Goal: Find specific page/section: Find specific page/section

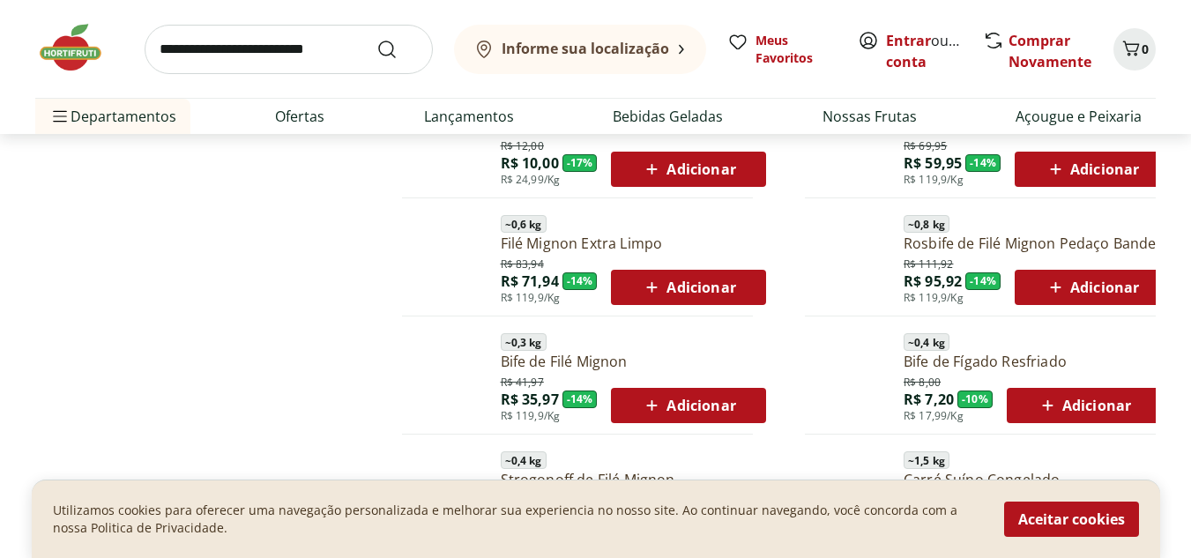
scroll to position [1548, 0]
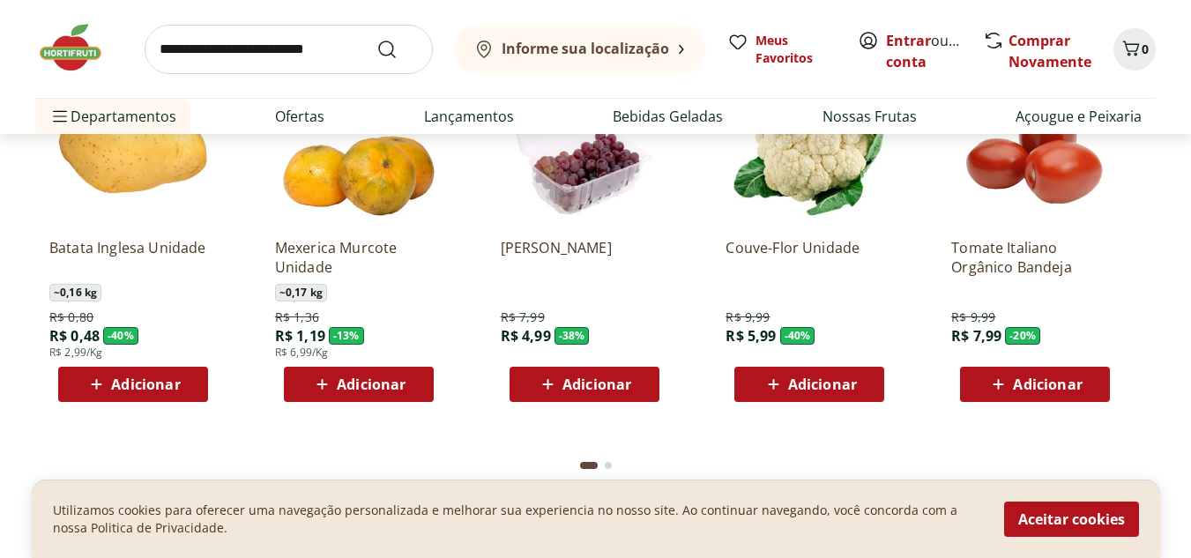
click at [634, 32] on button "Informe sua localização" at bounding box center [580, 49] width 252 height 49
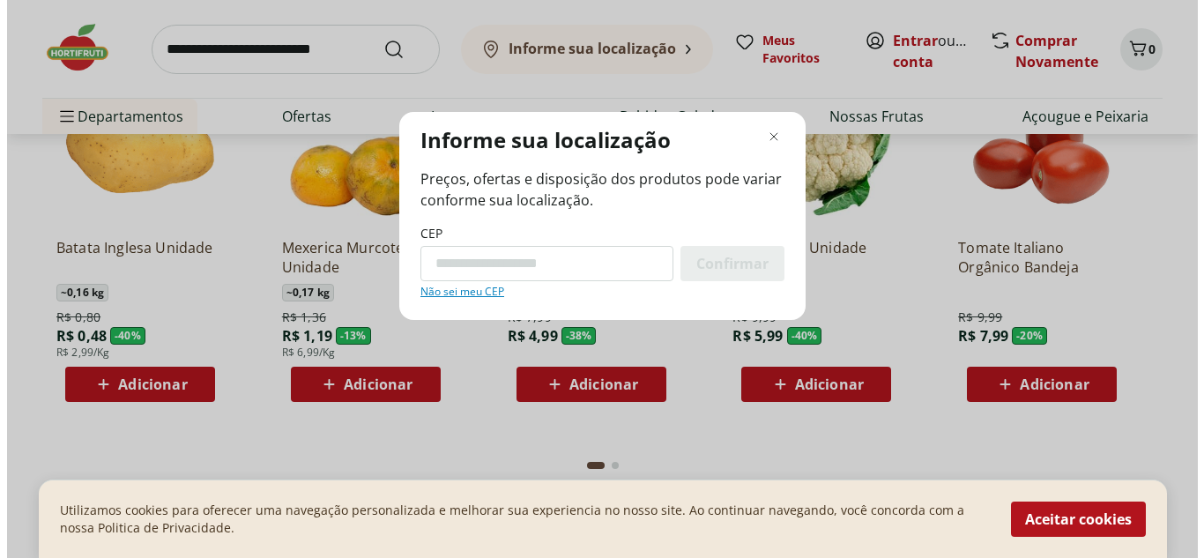
scroll to position [1553, 0]
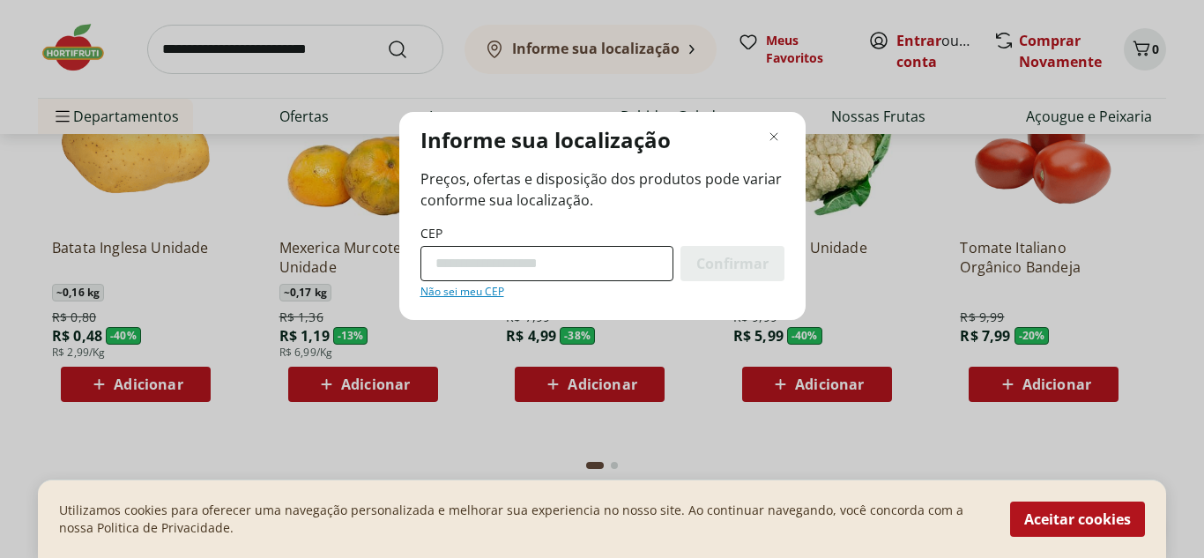
click at [510, 253] on input "CEP" at bounding box center [547, 263] width 253 height 35
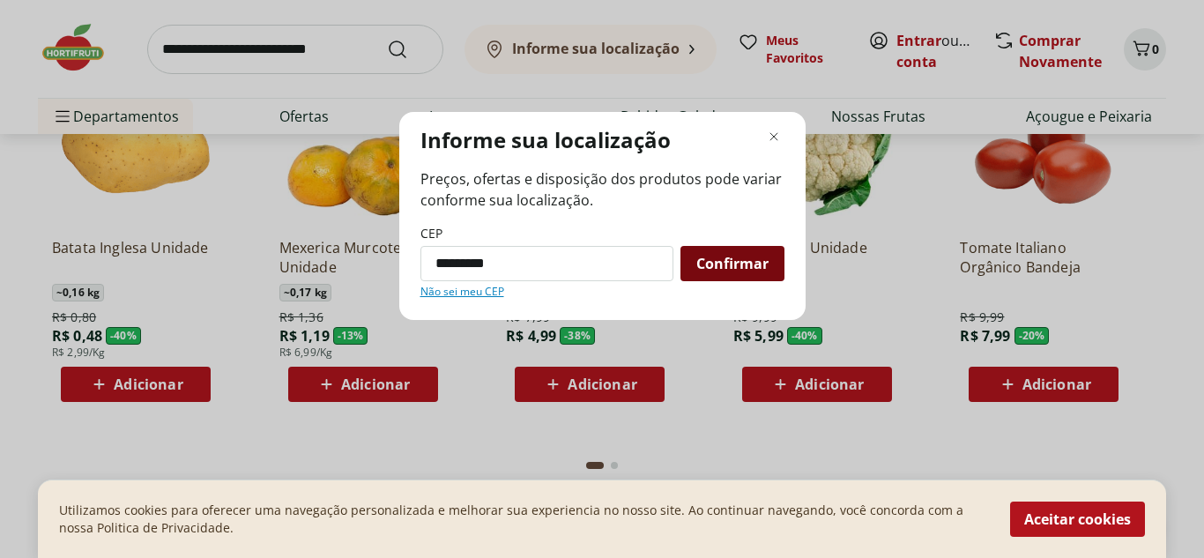
type input "*********"
click at [708, 246] on div "Confirmar" at bounding box center [733, 263] width 104 height 35
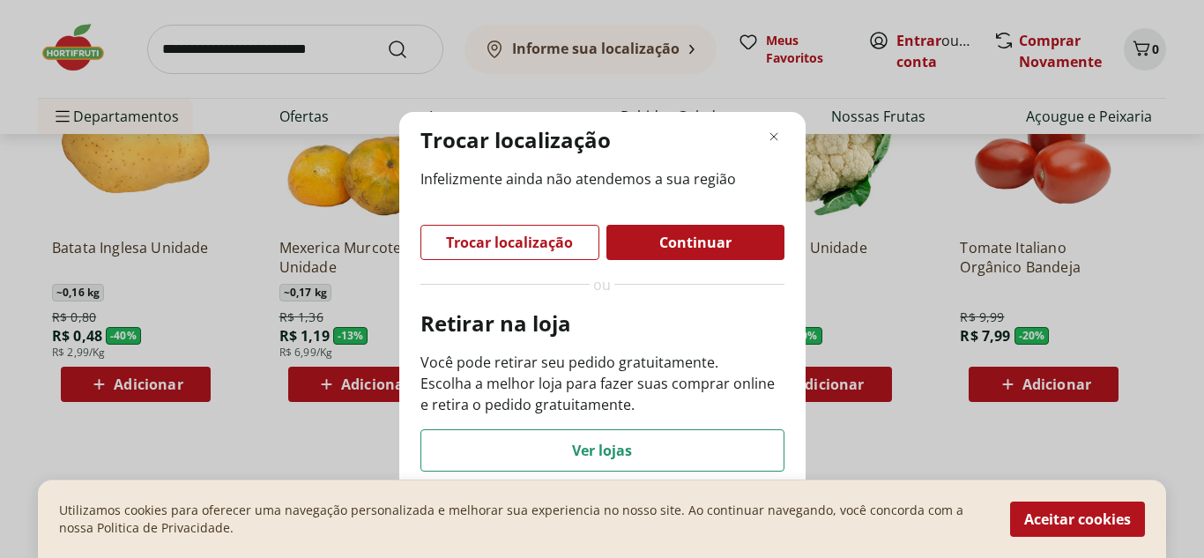
click at [708, 245] on span "Continuar" at bounding box center [695, 242] width 72 height 14
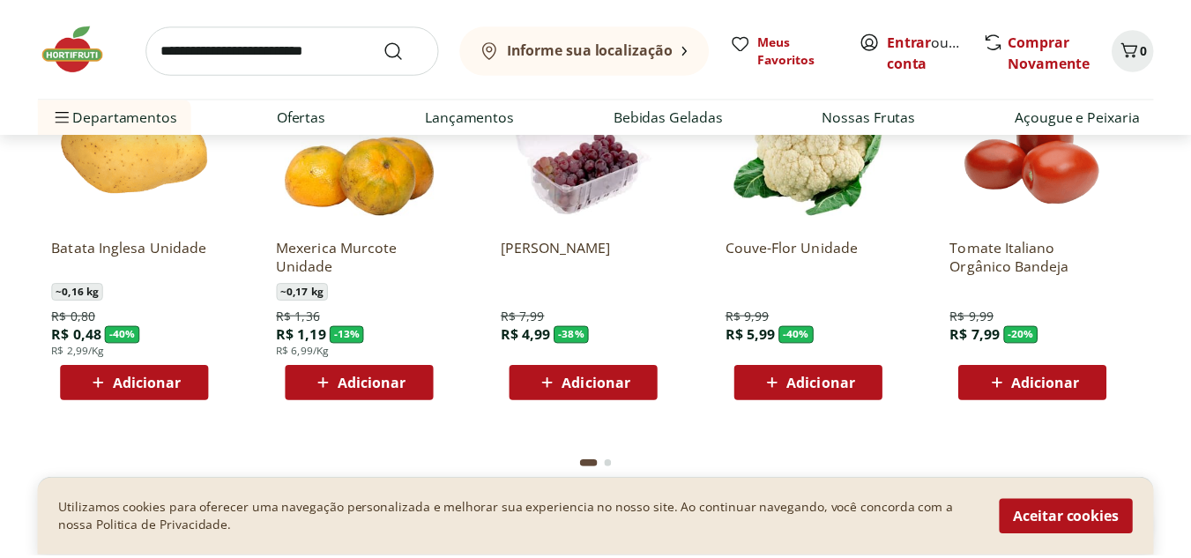
scroll to position [1548, 0]
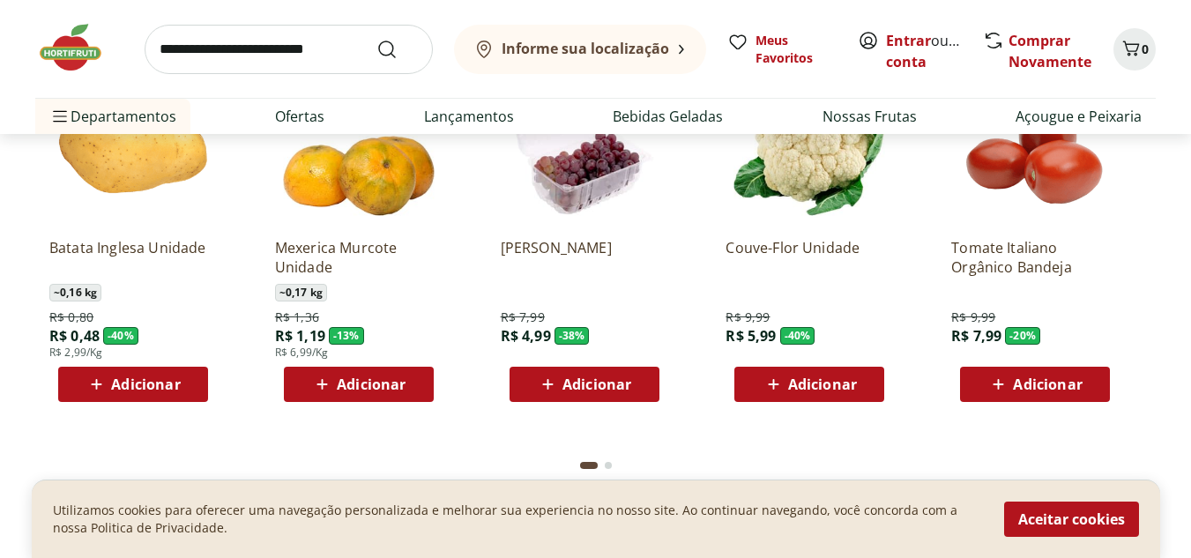
click at [640, 58] on div "Informe sua localização" at bounding box center [571, 49] width 196 height 21
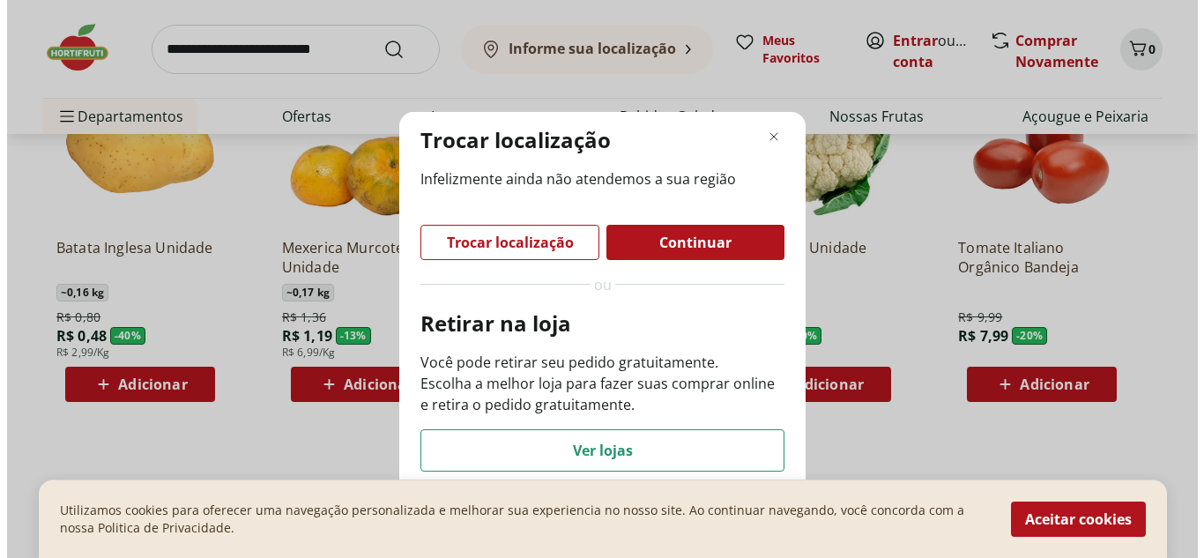
scroll to position [1553, 0]
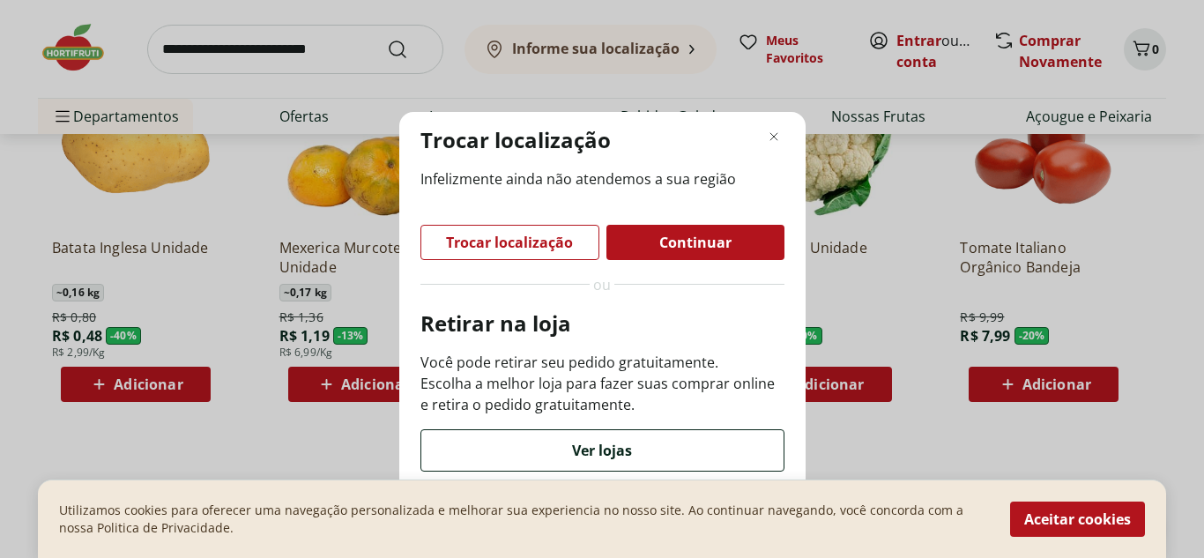
click at [692, 445] on div "Ver lojas" at bounding box center [602, 450] width 362 height 41
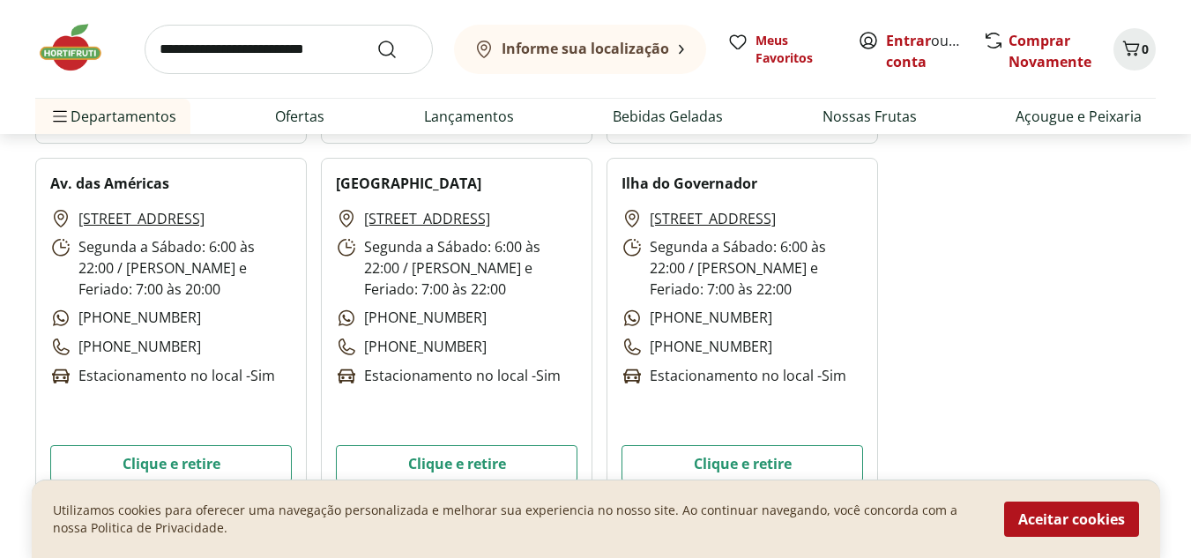
scroll to position [2539, 0]
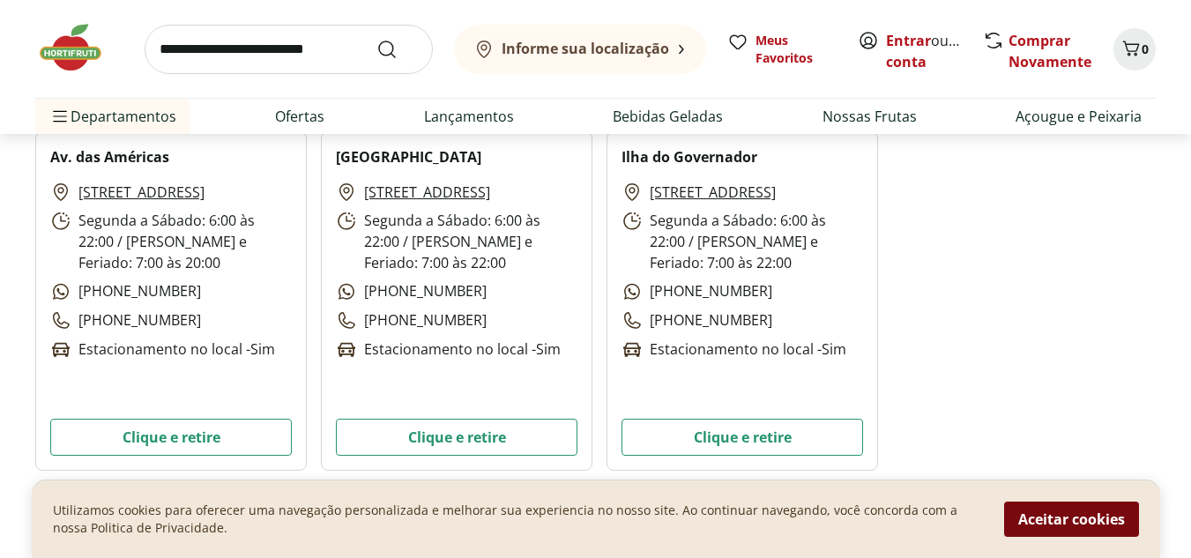
click at [1084, 514] on button "Aceitar cookies" at bounding box center [1071, 519] width 135 height 35
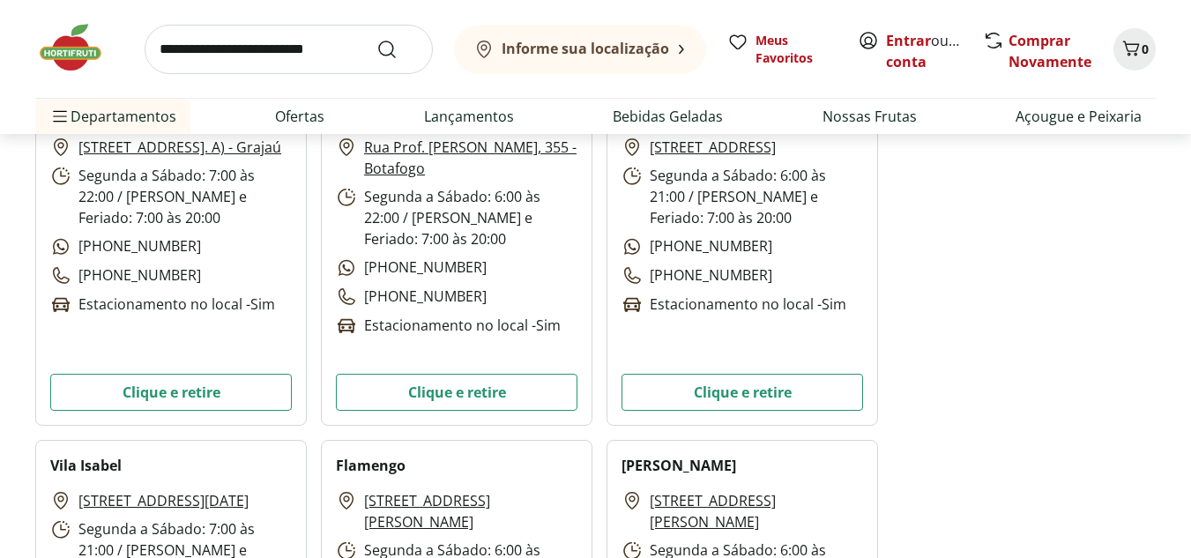
scroll to position [0, 0]
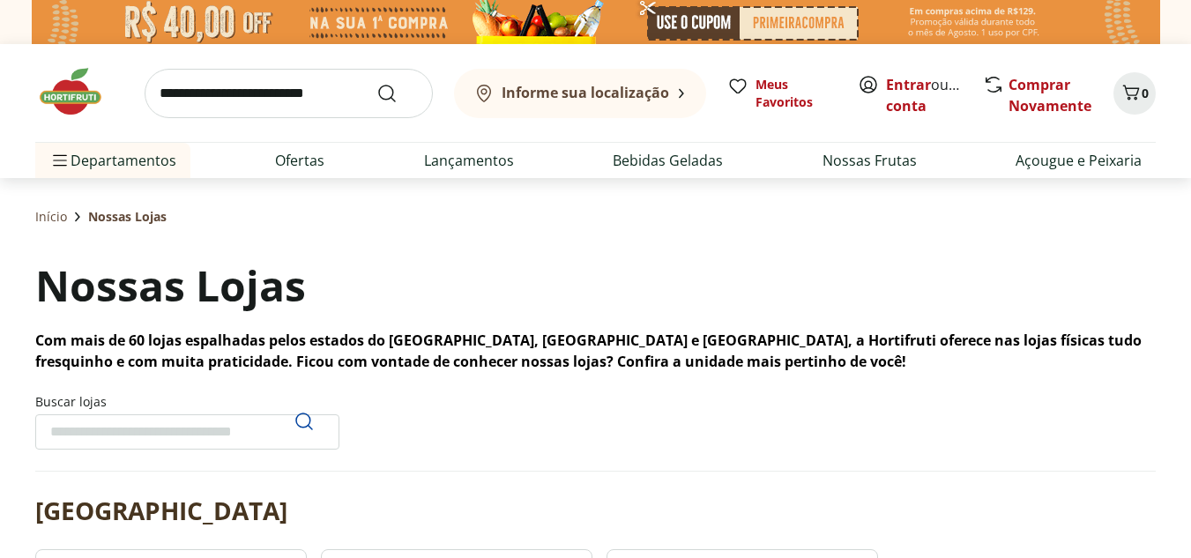
click at [202, 453] on section "Buscar lojas" at bounding box center [595, 432] width 1121 height 78
click at [197, 438] on input "Buscar lojas" at bounding box center [187, 431] width 304 height 35
type input "*"
click at [1131, 303] on div "Nossas Lojas Com mais de 60 lojas espalhadas pelos estados do [GEOGRAPHIC_DATA]…" at bounding box center [595, 314] width 1121 height 116
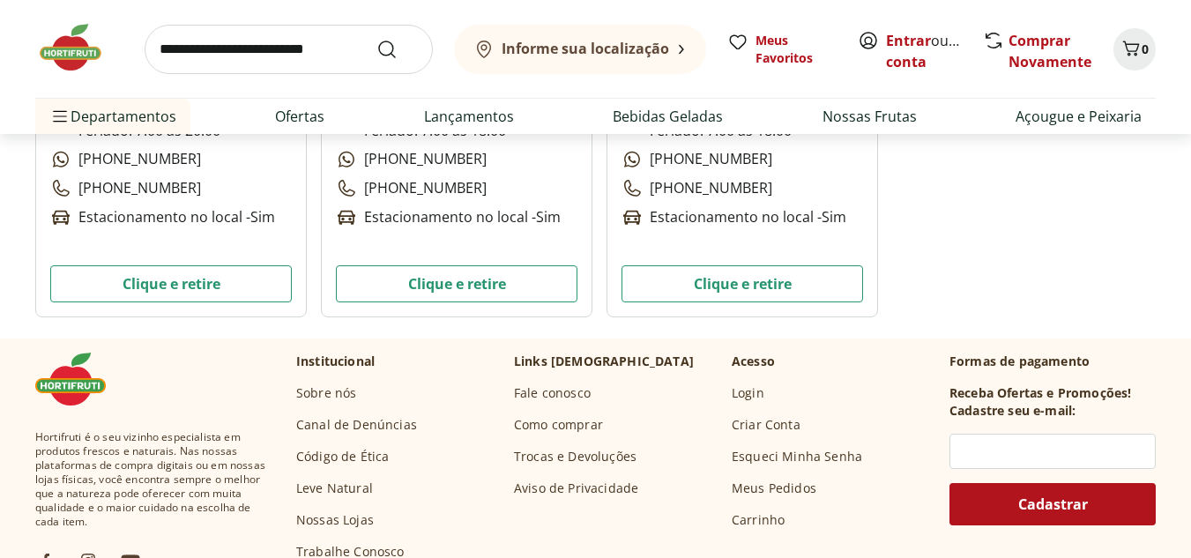
scroll to position [7441, 0]
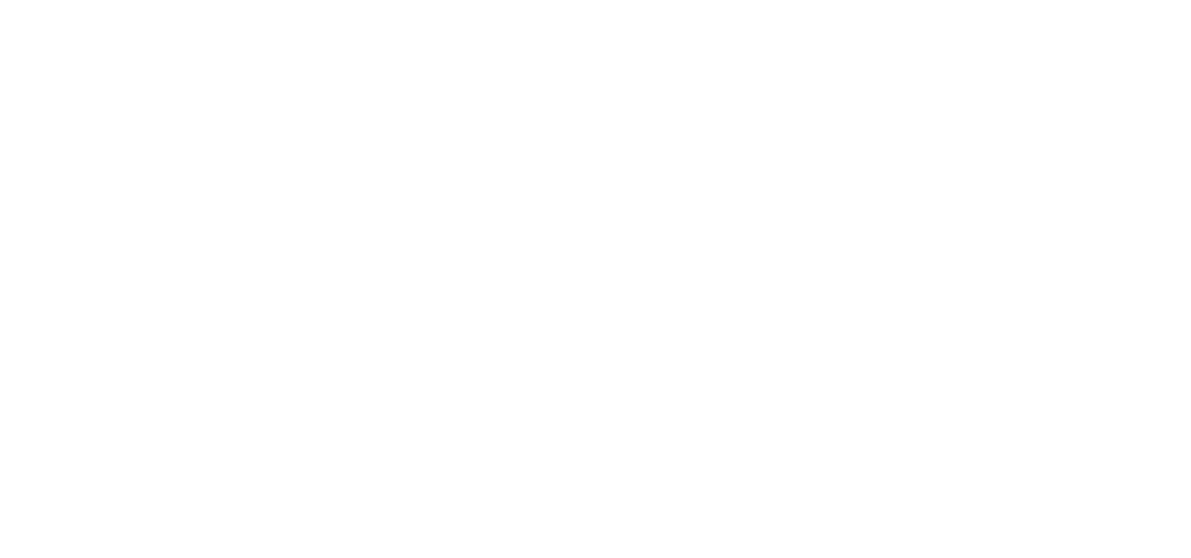
scroll to position [1553, 0]
